Goal: Task Accomplishment & Management: Manage account settings

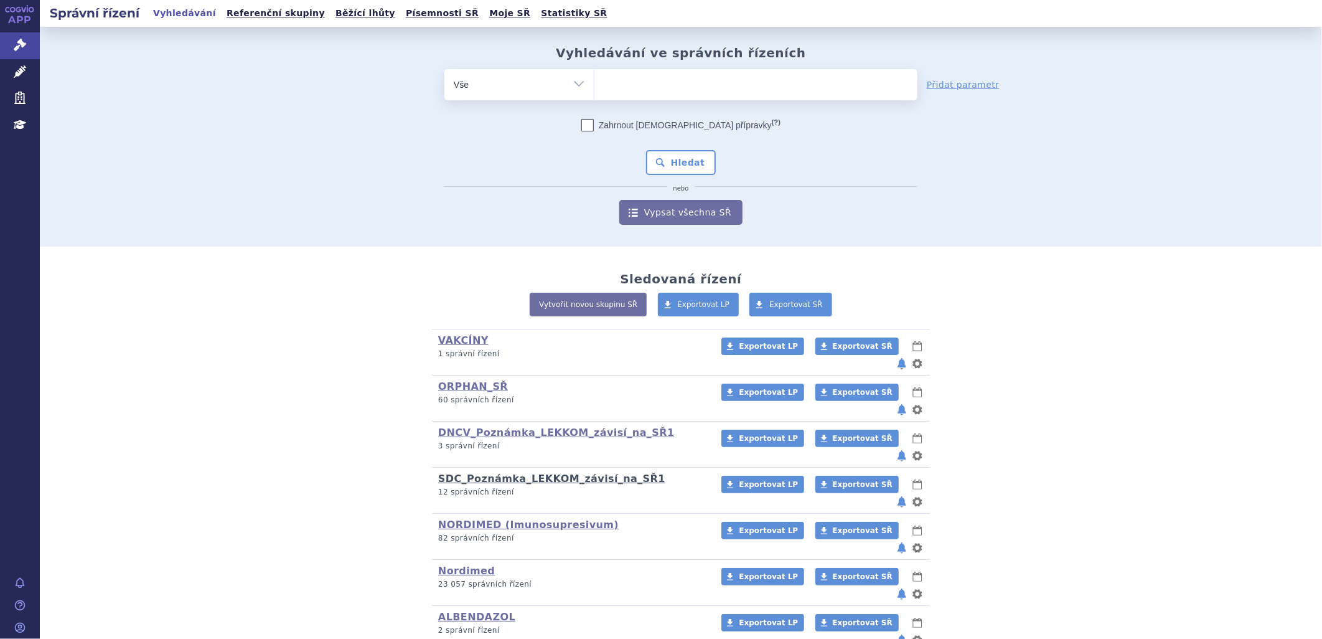
click at [475, 472] on link "SDC_Poznámka_LEKKOM_závisí_na_SŘ1" at bounding box center [551, 478] width 227 height 12
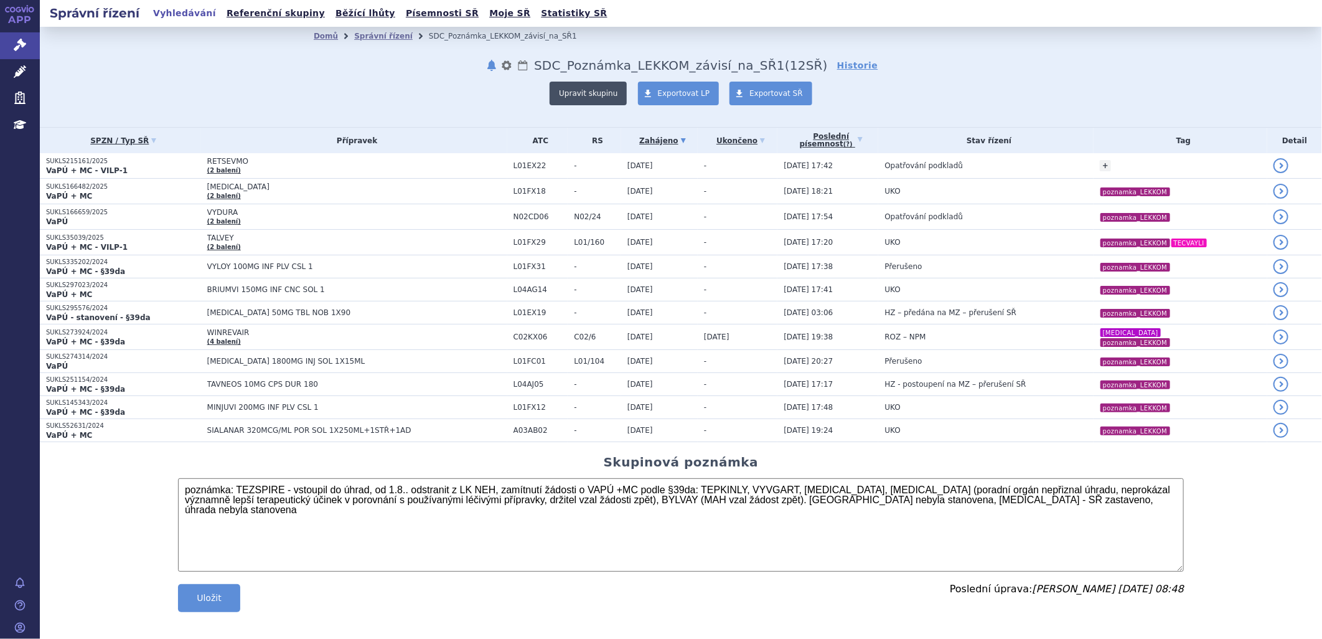
click at [578, 90] on button "Upravit skupinu" at bounding box center [588, 94] width 77 height 24
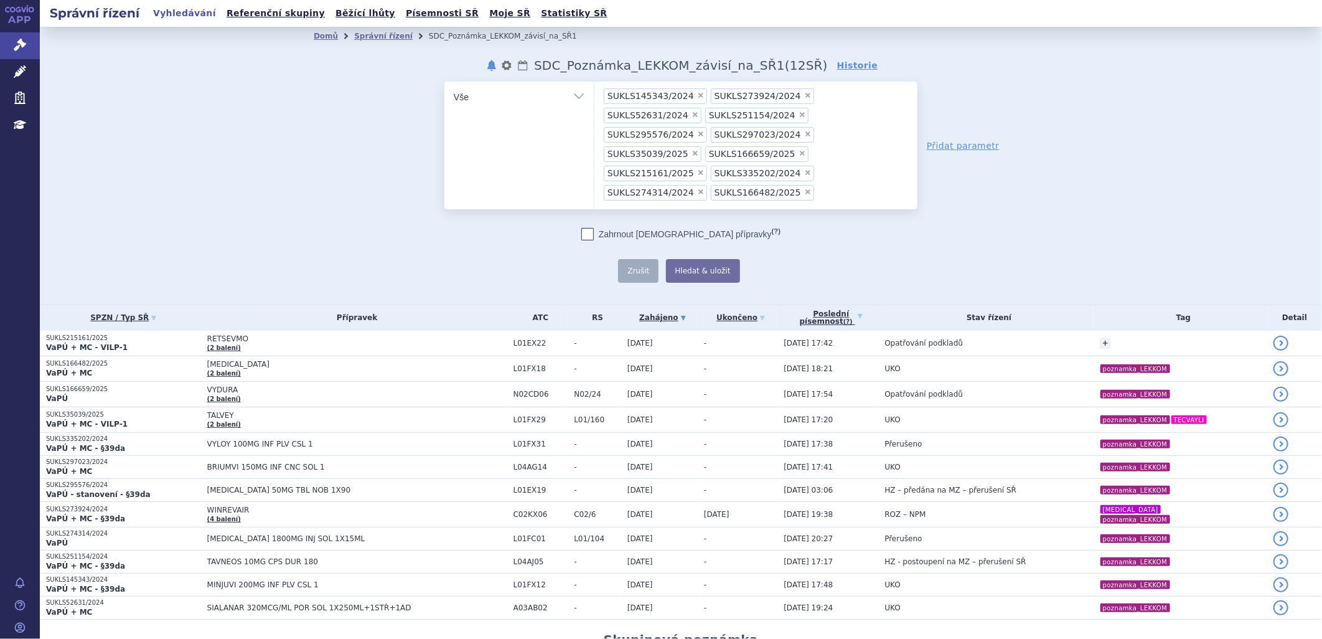
click at [825, 184] on input "SUKLS145343/2024 SUKLS273924/2024 SUKLS52631/2024 SUKLS251154/2024 SUKLS295576/…" at bounding box center [821, 192] width 7 height 16
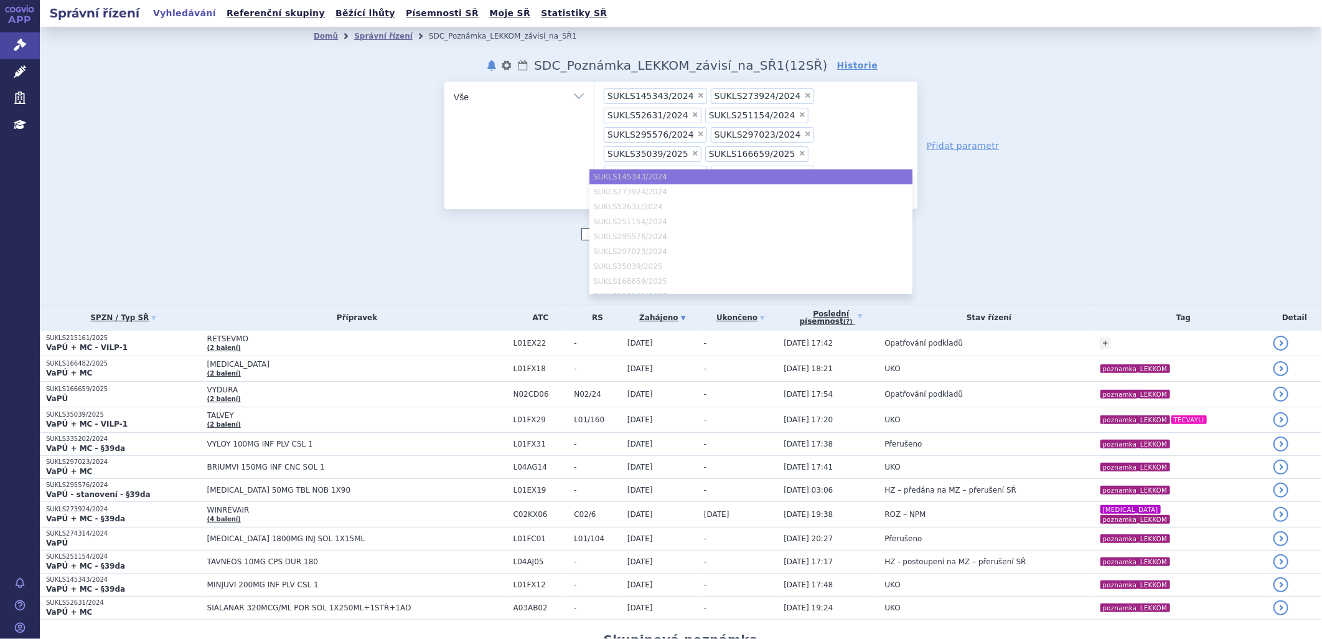
paste input "SUKLS35039/2025"
type input "SUKLS35039/2025"
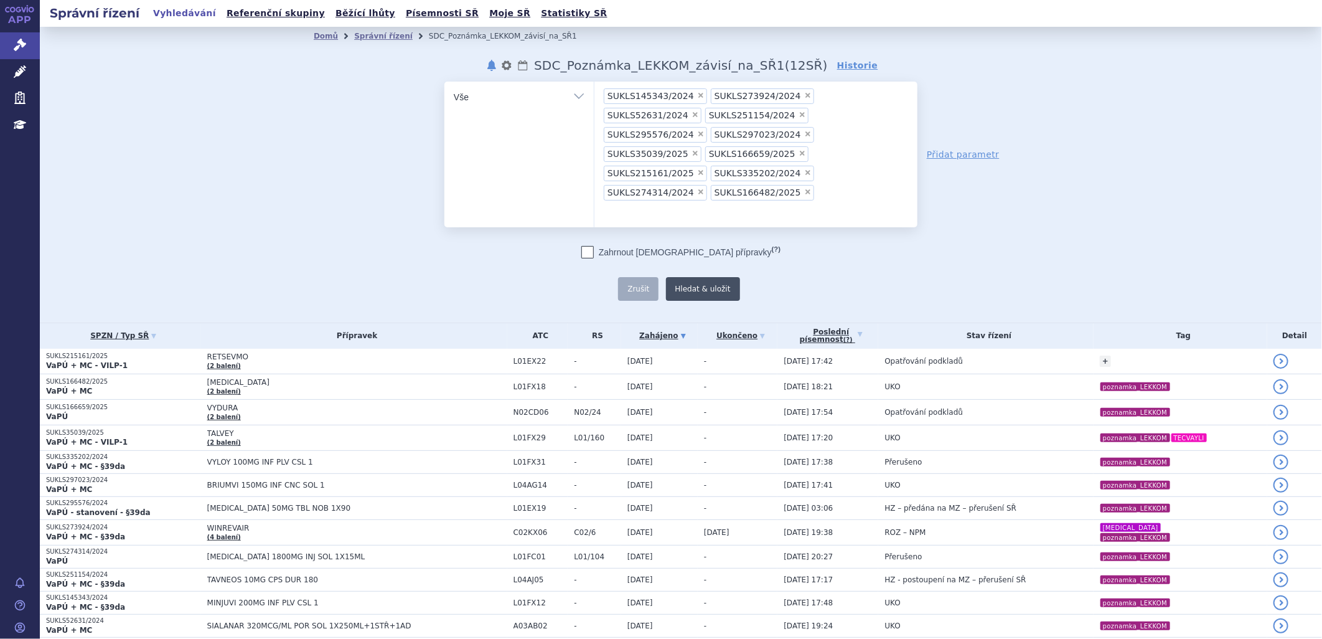
click at [683, 277] on button "Hledat & uložit" at bounding box center [703, 289] width 74 height 24
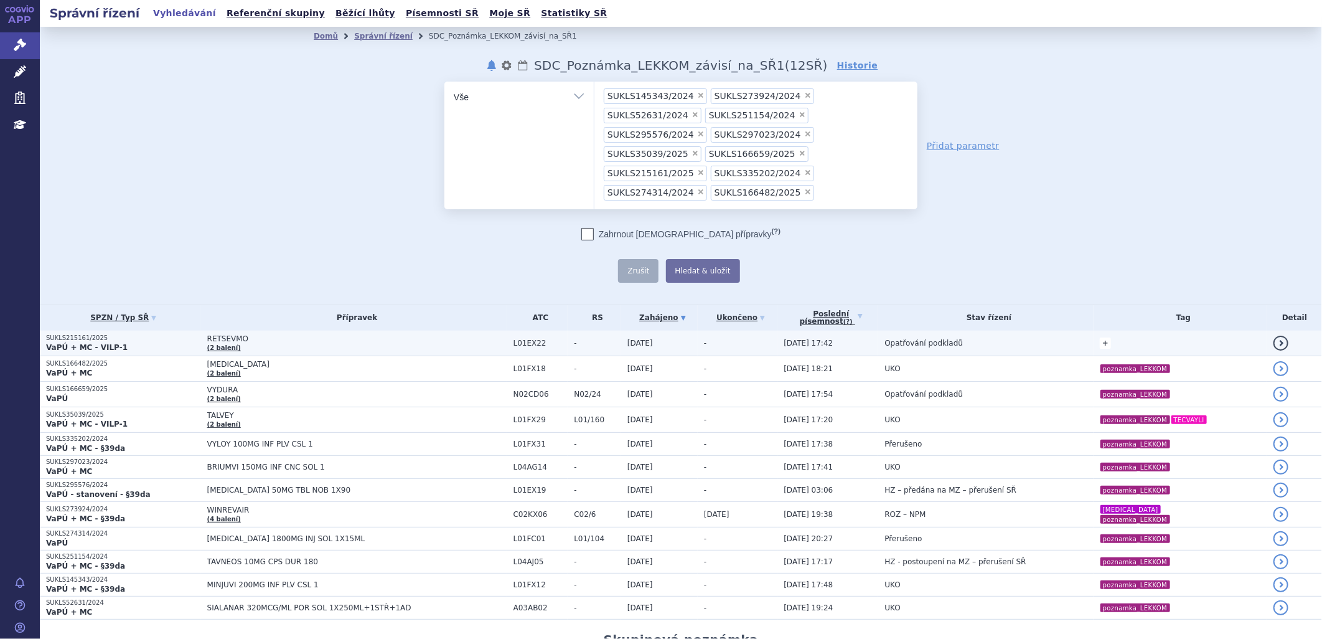
click at [1100, 337] on link "+" at bounding box center [1105, 342] width 11 height 11
click at [1039, 337] on span at bounding box center [1045, 345] width 12 height 16
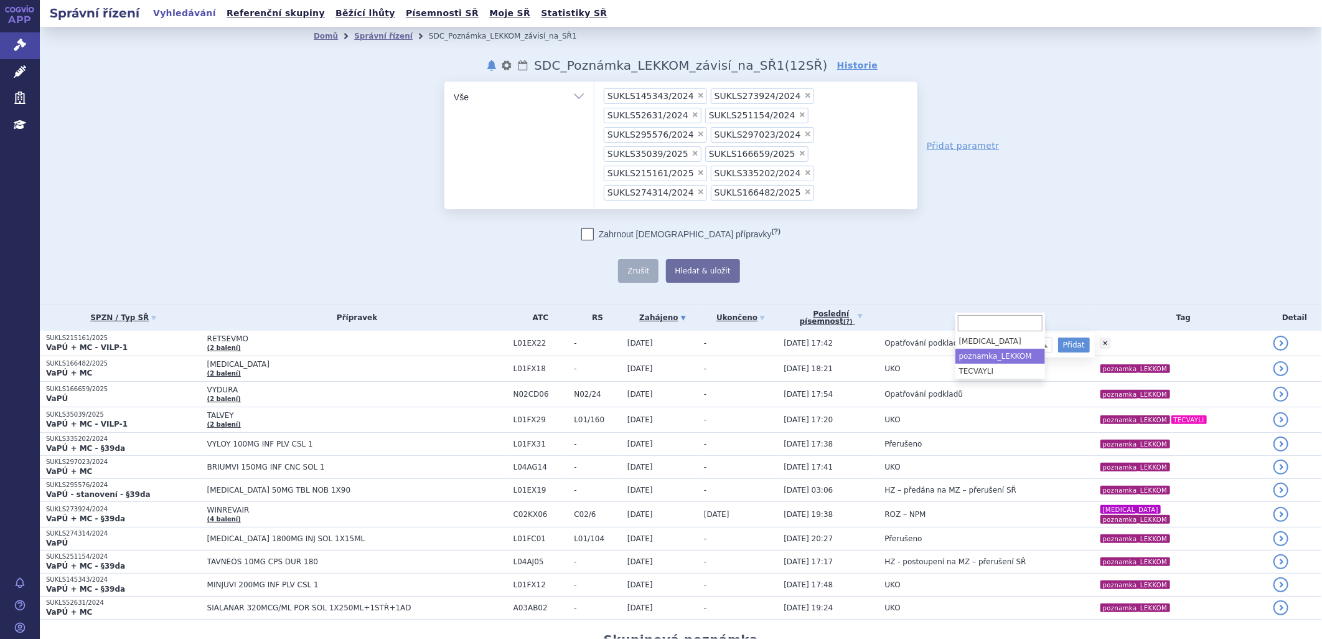
select select "poznamka_LEKKOM"
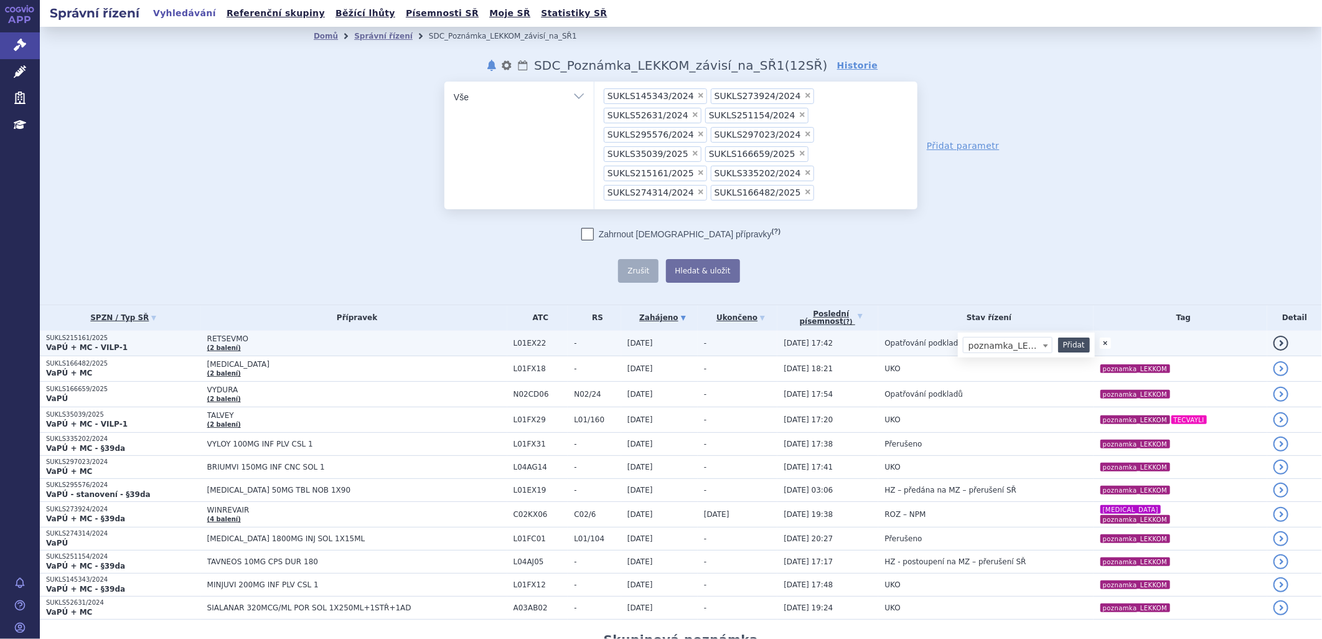
click at [1067, 337] on button "Přidat" at bounding box center [1074, 344] width 32 height 15
select select
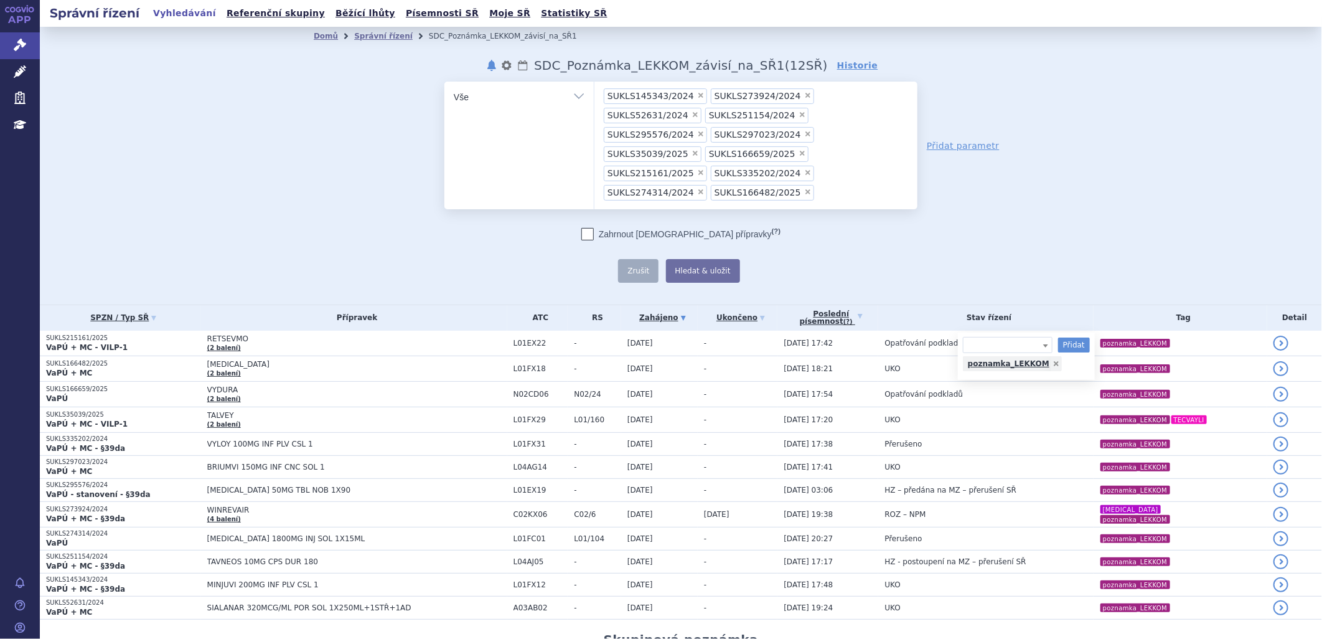
click at [1041, 225] on div "odstranit Vše Spisová značka Typ SŘ" at bounding box center [681, 182] width 734 height 201
